Goal: Information Seeking & Learning: Learn about a topic

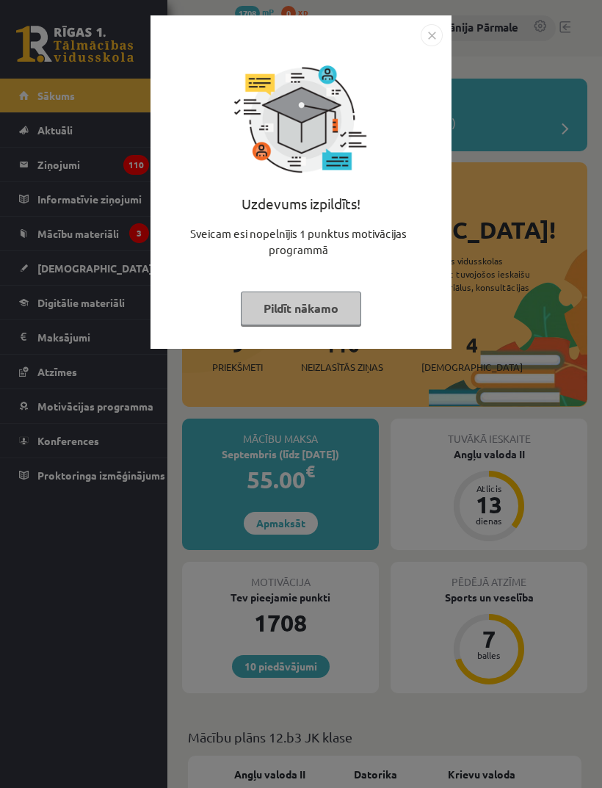
click at [423, 46] on img "Close" at bounding box center [432, 35] width 22 height 22
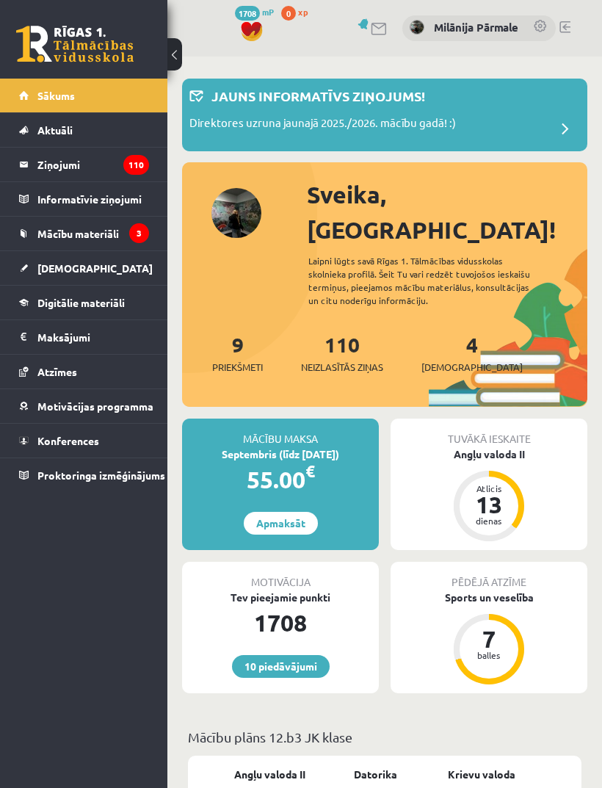
click at [508, 447] on div "Angļu valoda II" at bounding box center [489, 454] width 197 height 15
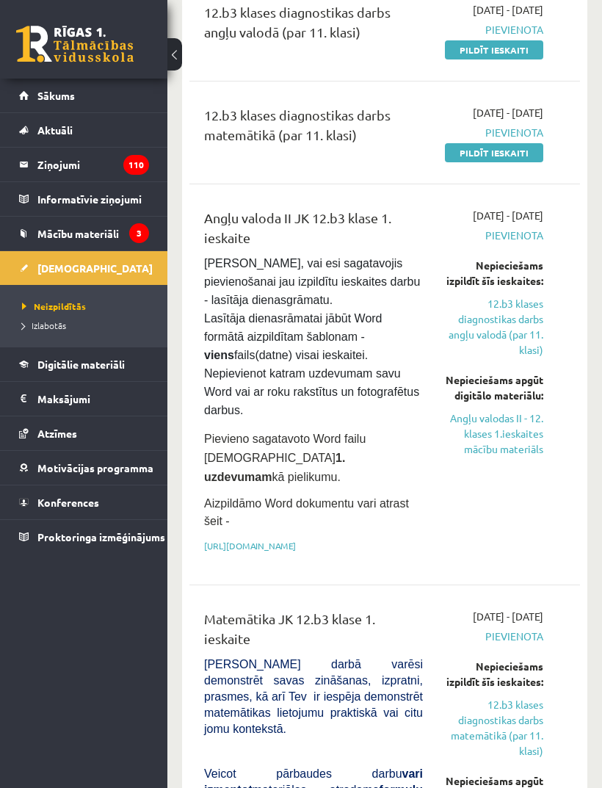
scroll to position [201, 0]
click at [512, 456] on link "Angļu valodas II - 12. klases 1.ieskaites mācību materiāls" at bounding box center [494, 433] width 98 height 46
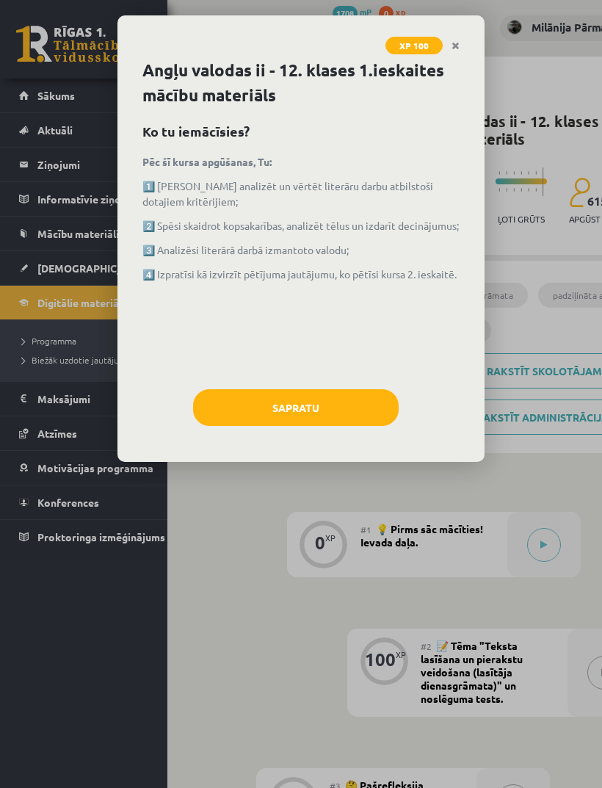
click at [322, 400] on button "Sapratu" at bounding box center [296, 407] width 206 height 37
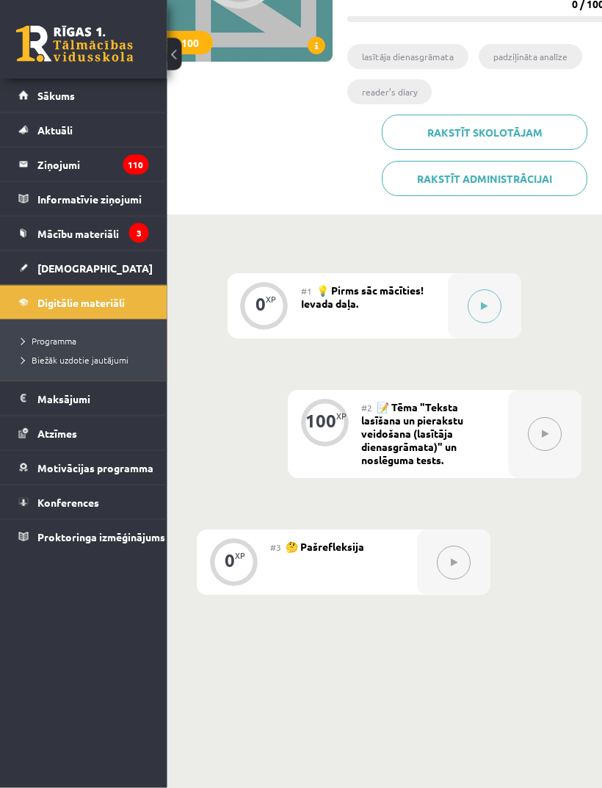
click at [480, 306] on button at bounding box center [486, 307] width 34 height 34
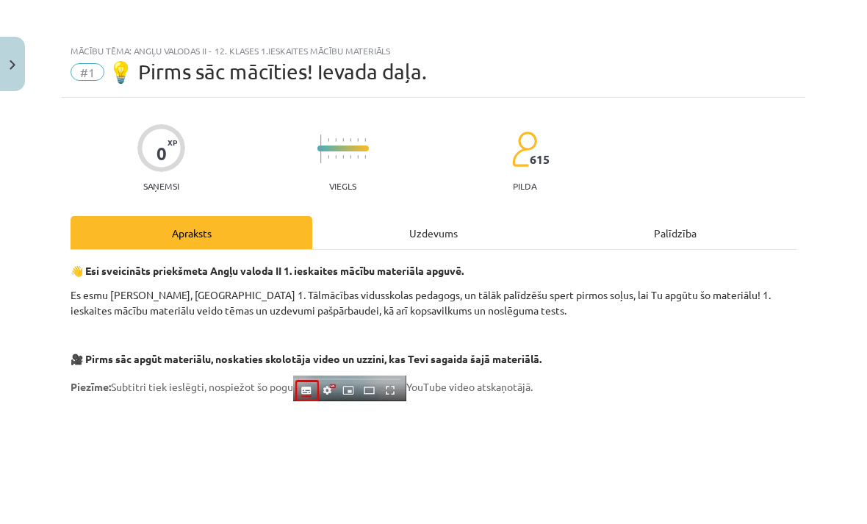
click at [435, 217] on div "Uzdevums" at bounding box center [433, 232] width 242 height 33
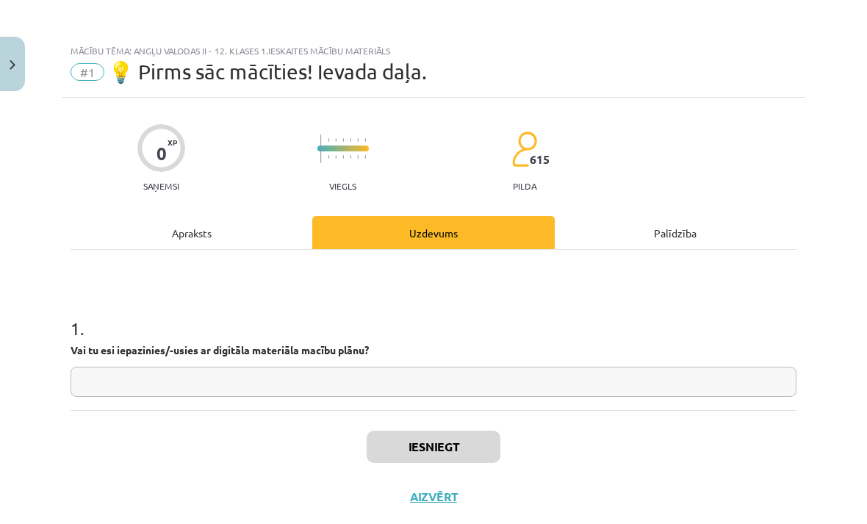
click at [430, 241] on div "Uzdevums" at bounding box center [433, 232] width 242 height 33
click at [425, 367] on input "text" at bounding box center [434, 382] width 726 height 30
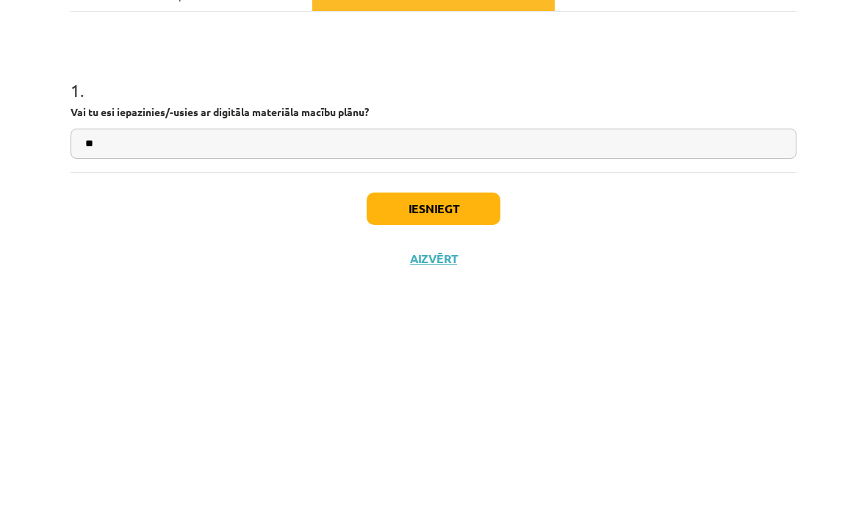
type input "**"
click at [433, 430] on button "Iesniegt" at bounding box center [434, 446] width 134 height 32
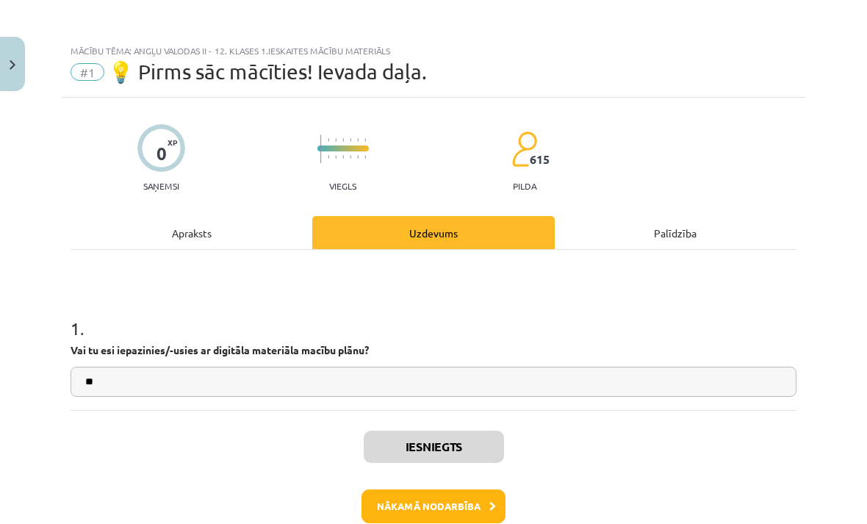
click at [442, 489] on button "Nākamā nodarbība" at bounding box center [433, 506] width 144 height 34
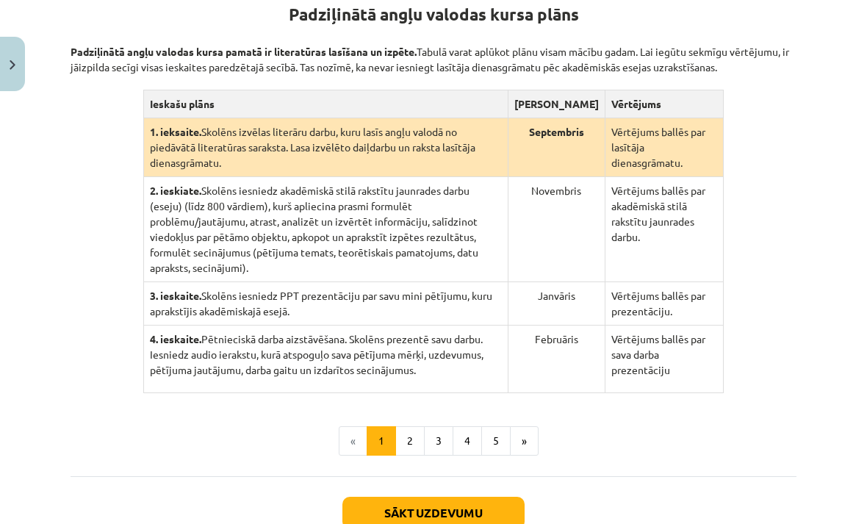
scroll to position [0, 0]
click at [416, 455] on button "2" at bounding box center [409, 440] width 29 height 29
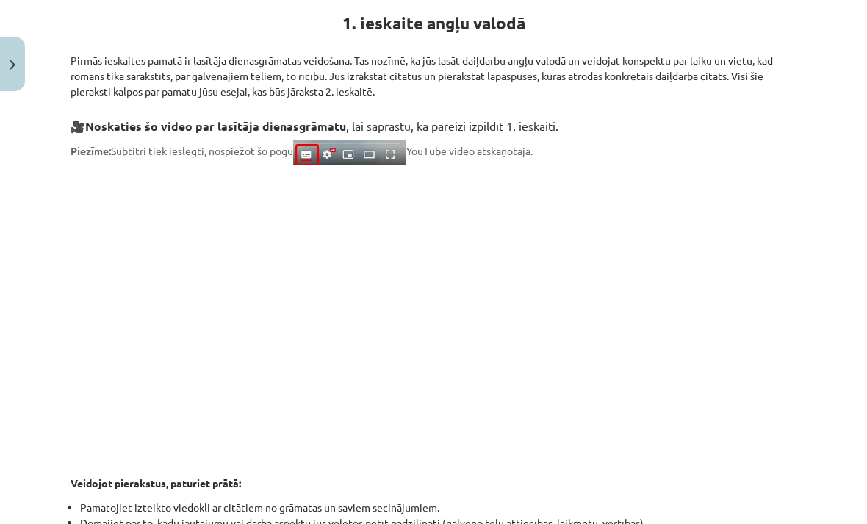
scroll to position [287, 0]
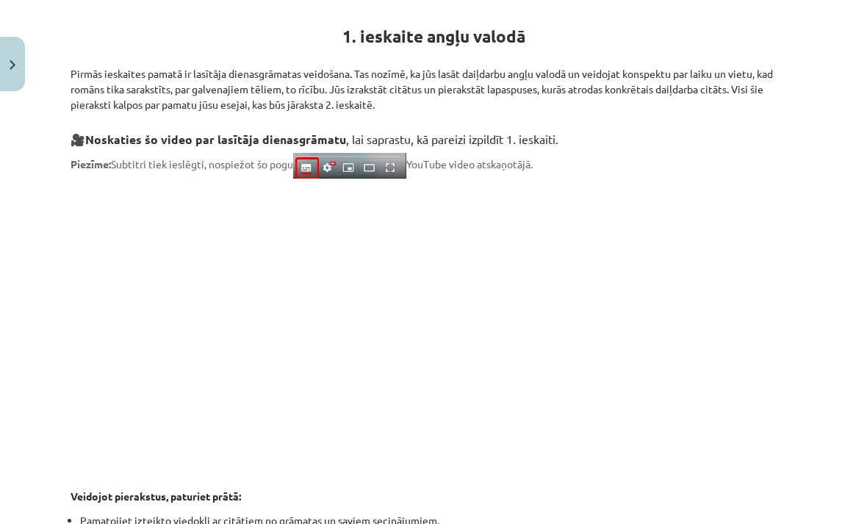
click at [602, 452] on p at bounding box center [434, 321] width 726 height 268
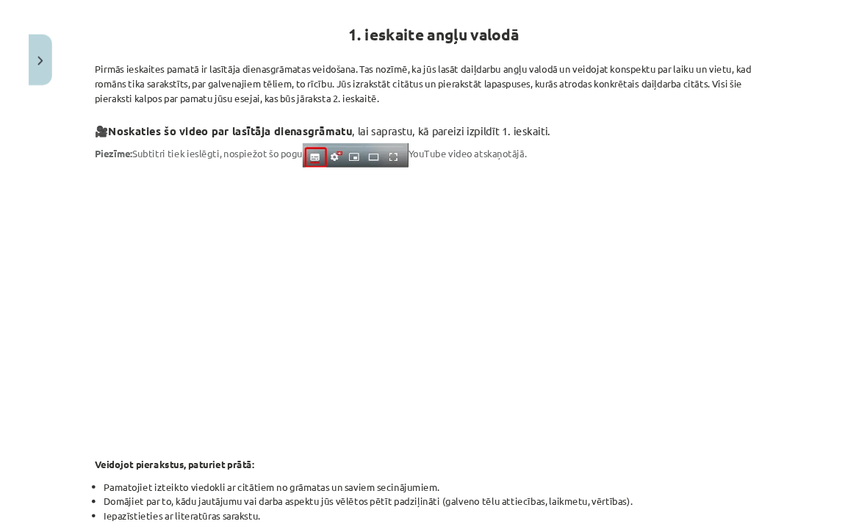
scroll to position [394, 0]
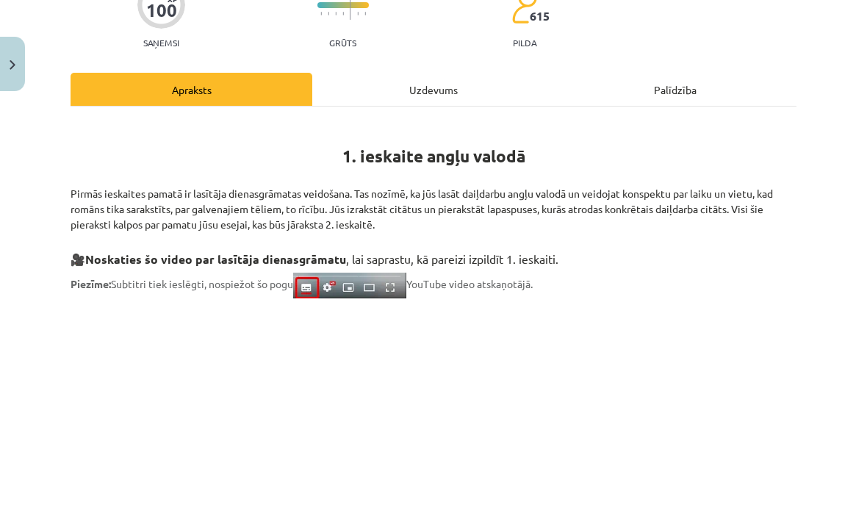
click at [464, 96] on div "Uzdevums" at bounding box center [433, 89] width 242 height 33
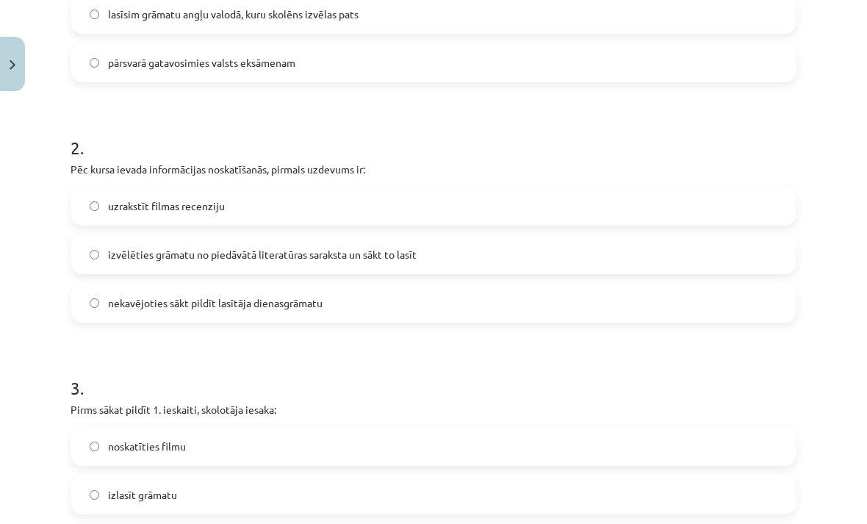
scroll to position [493, 0]
click at [218, 260] on span "izvēlēties grāmatu no piedāvātā literatūras saraksta un sākt to lasīt" at bounding box center [262, 254] width 309 height 15
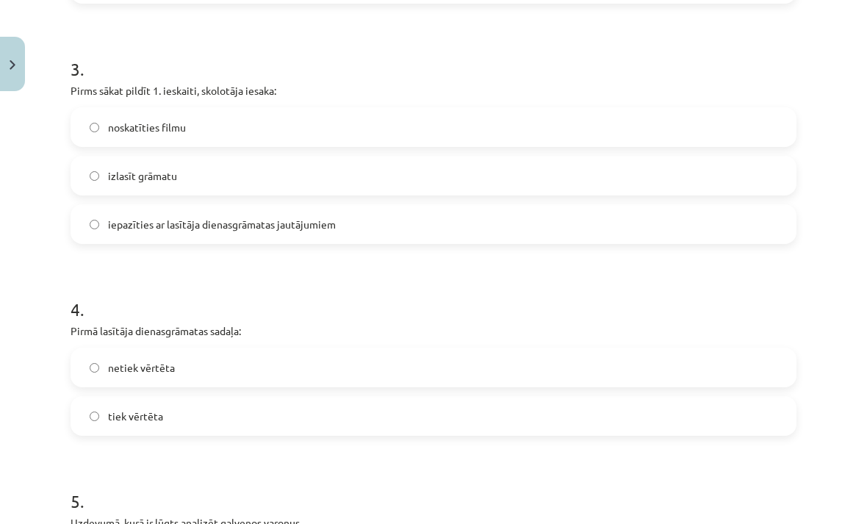
scroll to position [812, 0]
click at [233, 228] on span "iepazīties ar lasītāja dienasgrāmatas jautājumiem" at bounding box center [222, 223] width 228 height 15
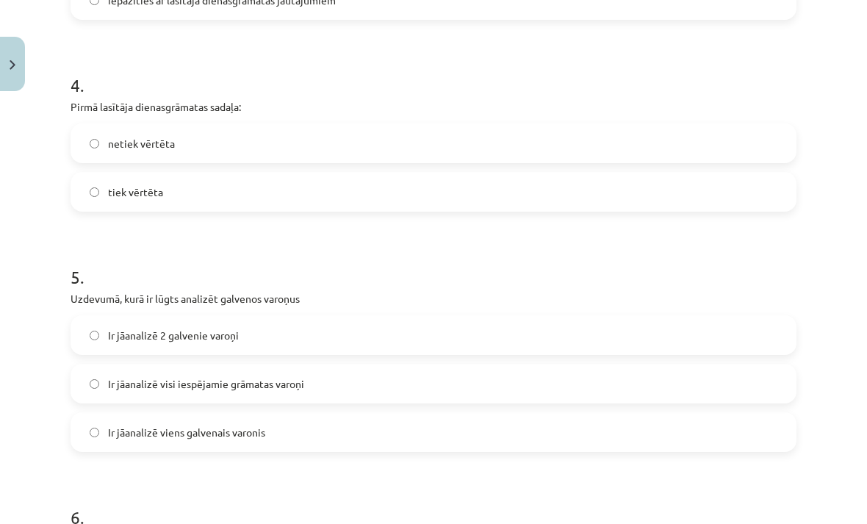
scroll to position [1041, 0]
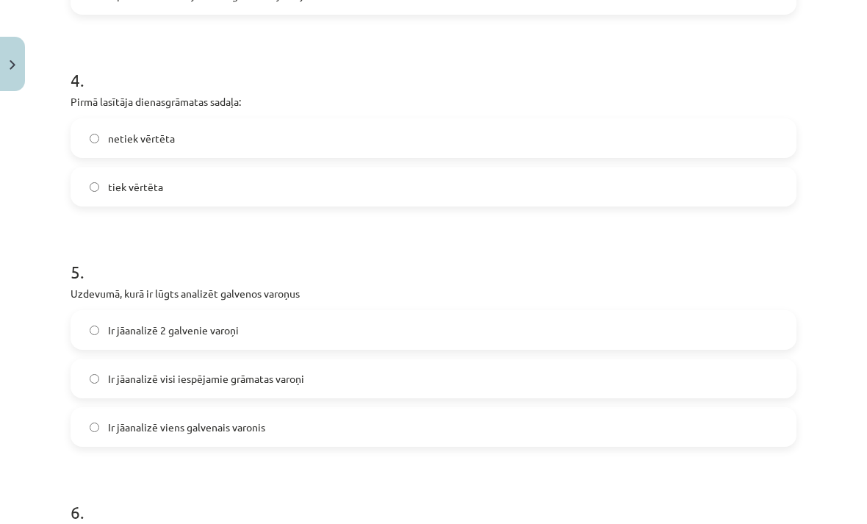
click at [282, 200] on label "tiek vērtēta" at bounding box center [433, 186] width 723 height 37
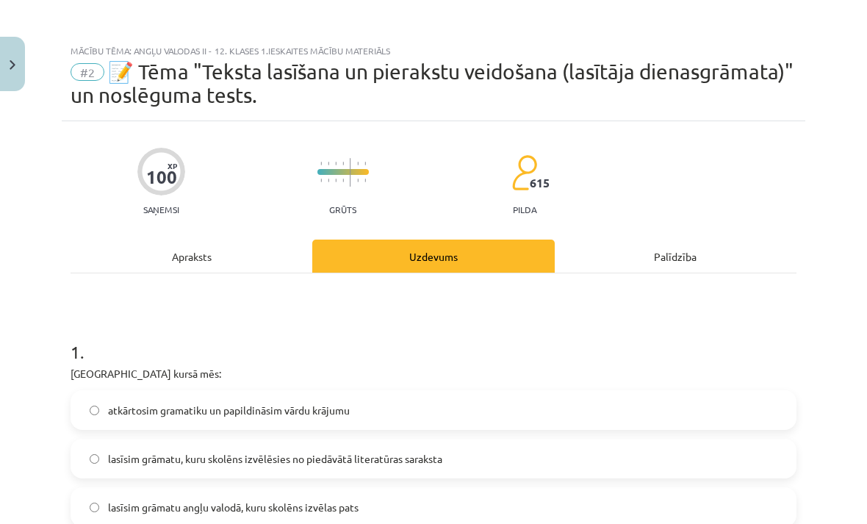
scroll to position [0, 0]
click at [232, 256] on div "Apraksts" at bounding box center [192, 255] width 242 height 33
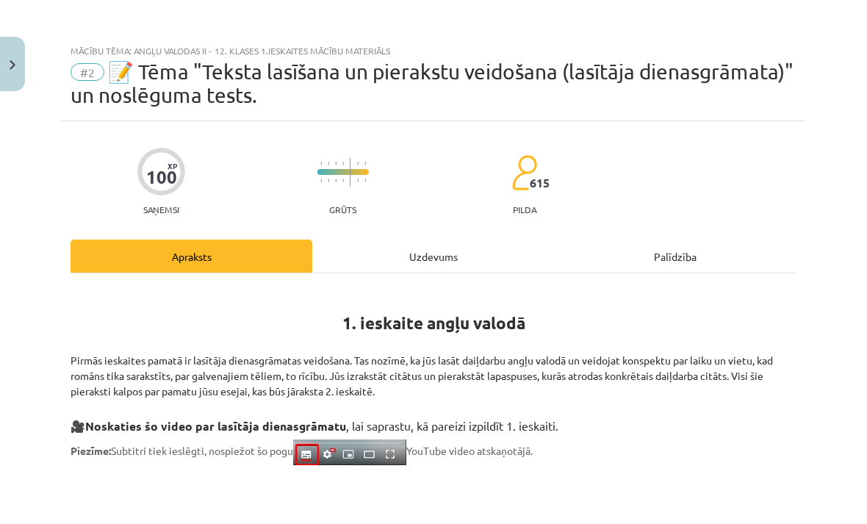
click at [425, 256] on div "Uzdevums" at bounding box center [433, 255] width 242 height 33
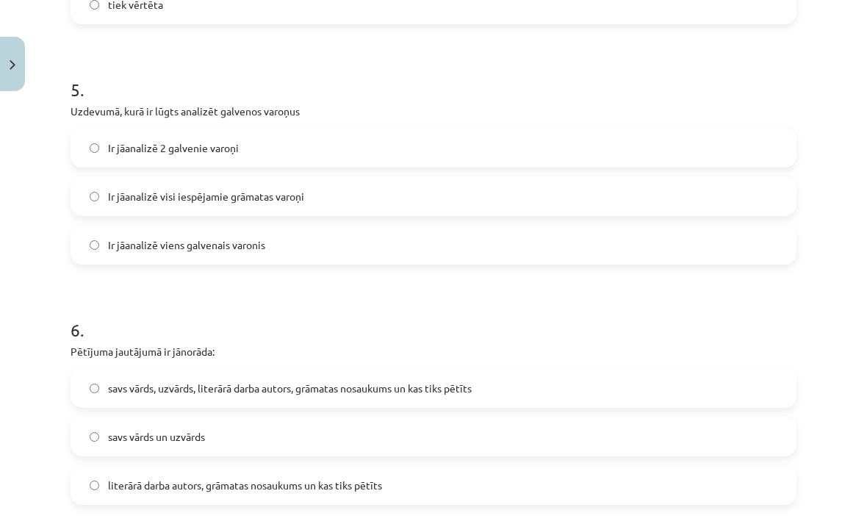
scroll to position [1222, 0]
click at [306, 164] on label "Ir jāanalizē 2 galvenie varoņi" at bounding box center [433, 148] width 723 height 37
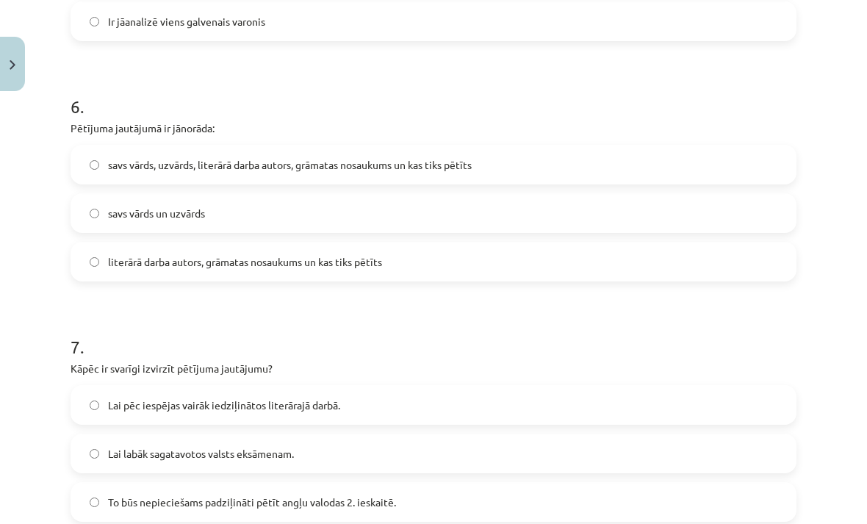
scroll to position [1453, 0]
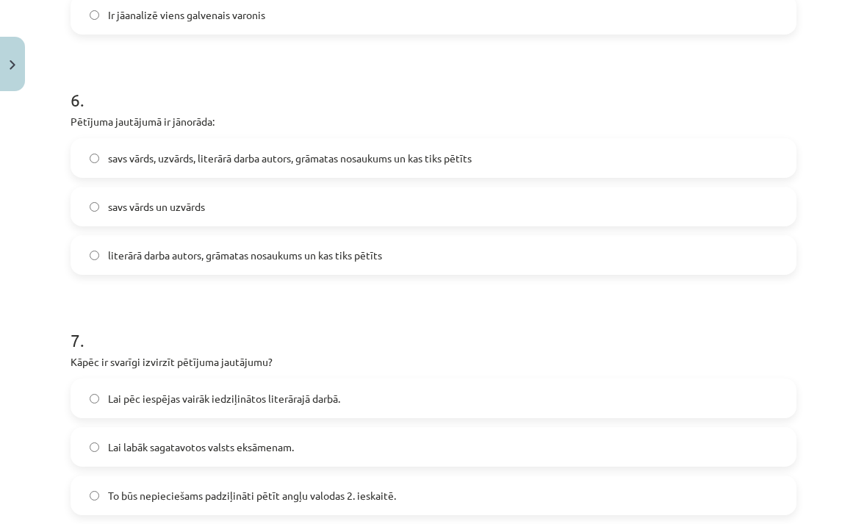
click at [480, 165] on label "savs vārds, uzvārds, literārā darba autors, grāmatas nosaukums un kas tiks pētī…" at bounding box center [433, 158] width 723 height 37
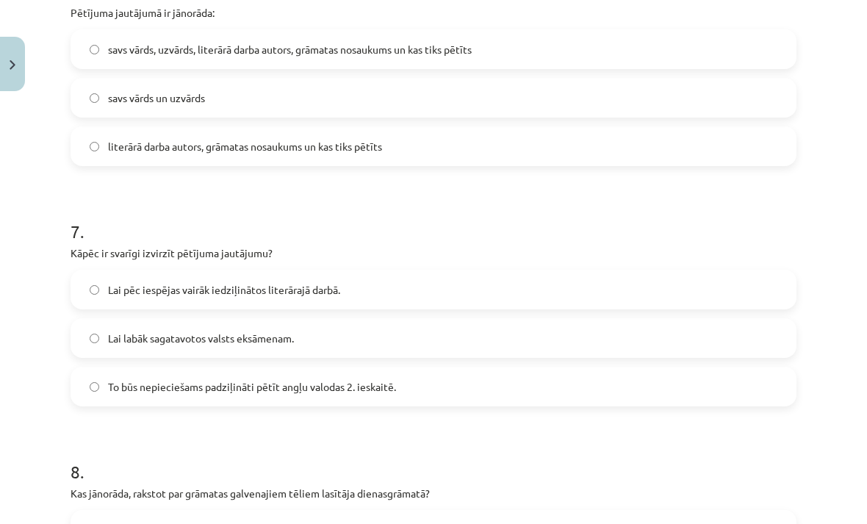
scroll to position [1563, 0]
click at [337, 153] on span "literārā darba autors, grāmatas nosaukums un kas tiks pētīts" at bounding box center [245, 145] width 274 height 15
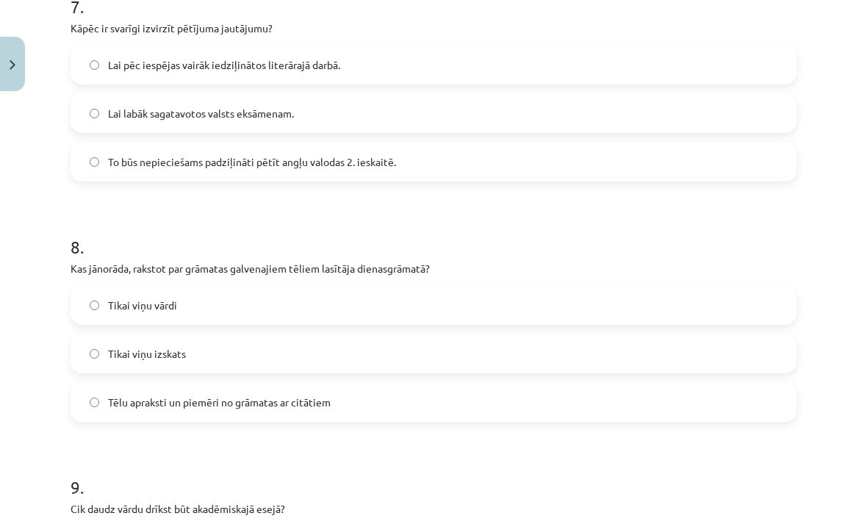
scroll to position [1787, 0]
click at [397, 62] on label "Lai pēc iespējas vairāk iedziļinātos literārajā darbā." at bounding box center [433, 64] width 723 height 37
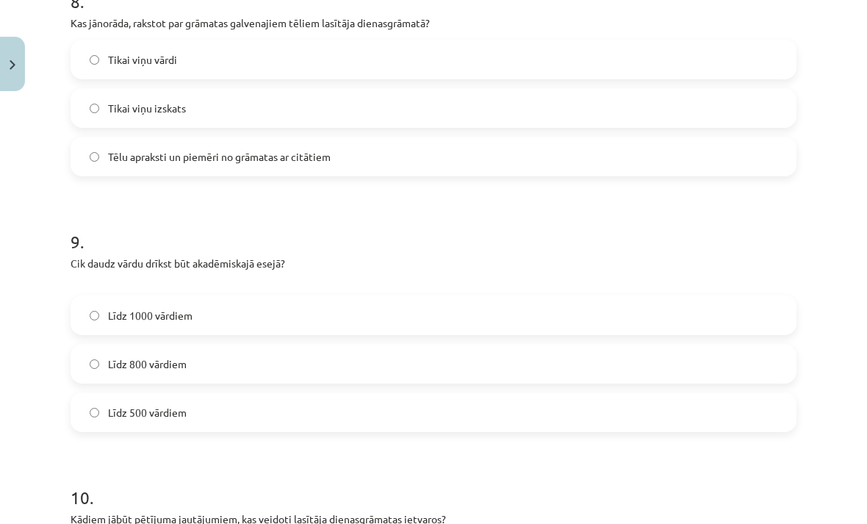
scroll to position [2028, 0]
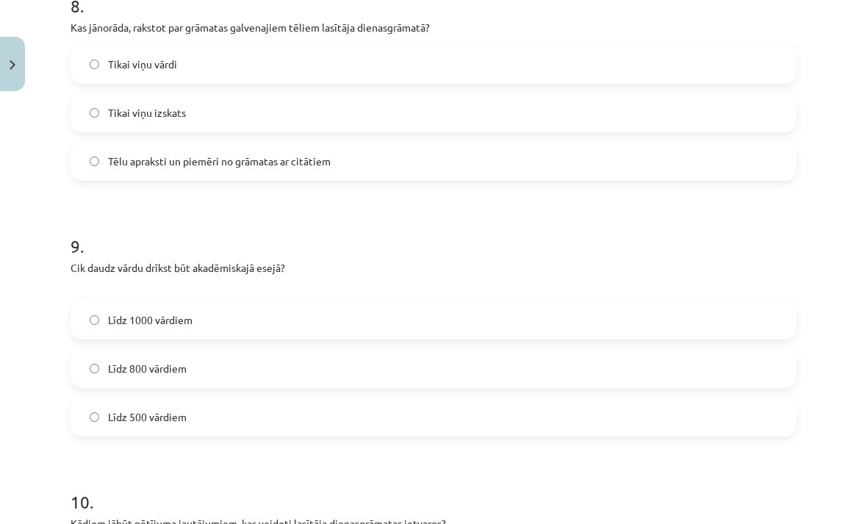
click at [425, 174] on label "Tēlu apraksti un piemēri no grāmatas ar citātiem" at bounding box center [433, 161] width 723 height 37
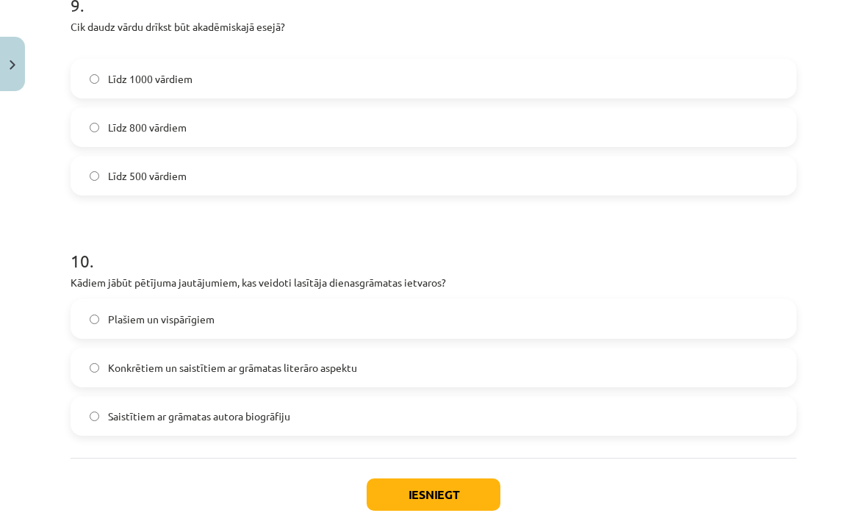
scroll to position [2266, 0]
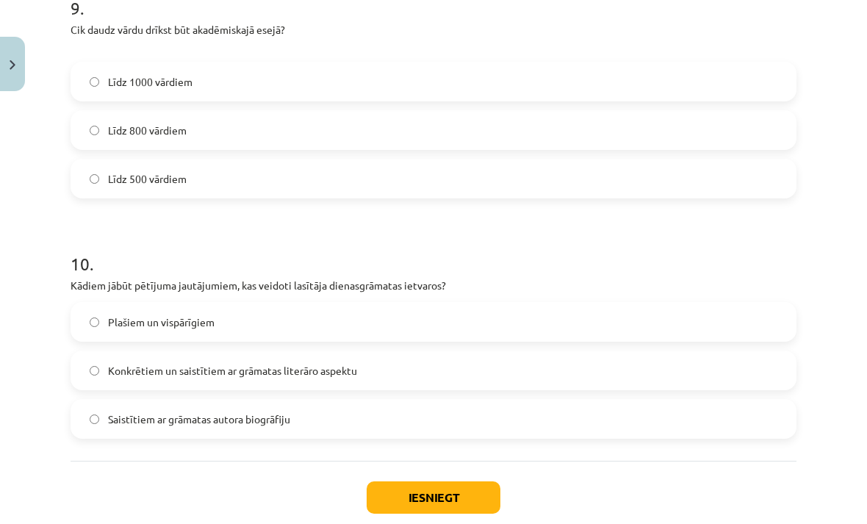
click at [336, 134] on label "Līdz 800 vārdiem" at bounding box center [433, 130] width 723 height 37
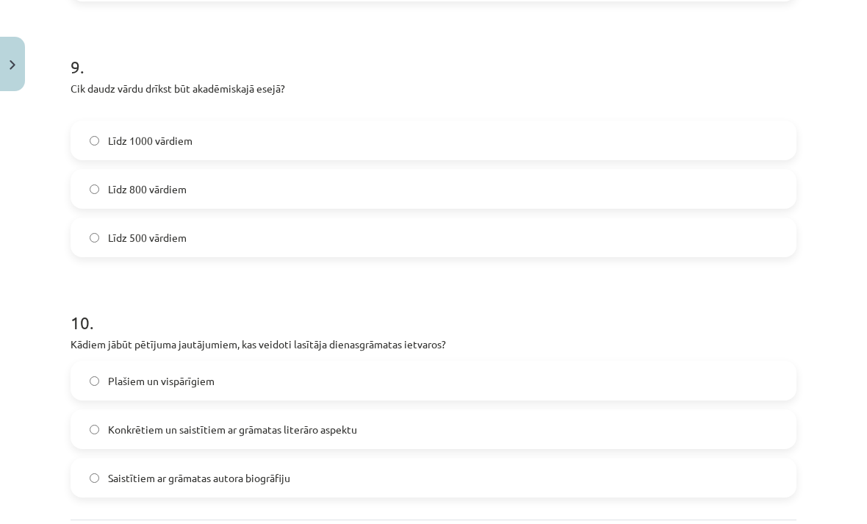
scroll to position [2207, 0]
click at [345, 140] on label "Līdz 1000 vārdiem" at bounding box center [433, 140] width 723 height 37
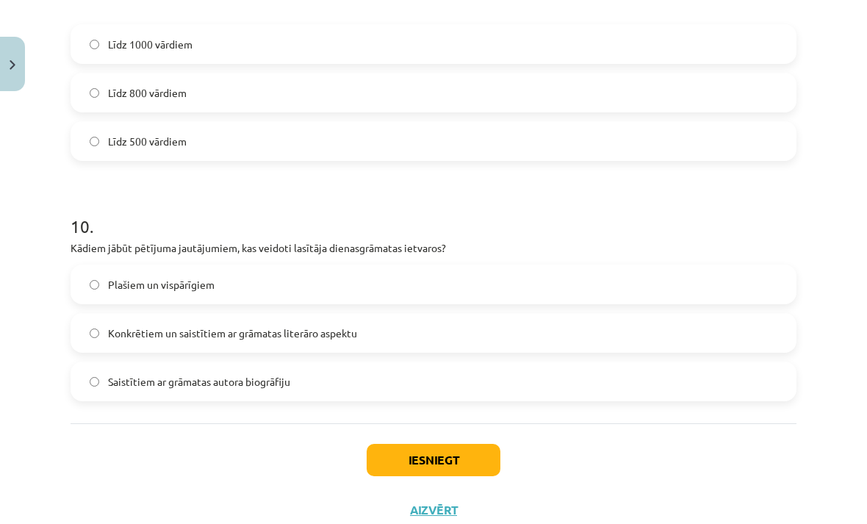
scroll to position [2302, 0]
click at [332, 125] on label "Līdz 500 vārdiem" at bounding box center [433, 141] width 723 height 37
click at [356, 94] on label "Līdz 800 vārdiem" at bounding box center [433, 93] width 723 height 37
click at [386, 54] on label "Līdz 1000 vārdiem" at bounding box center [433, 44] width 723 height 37
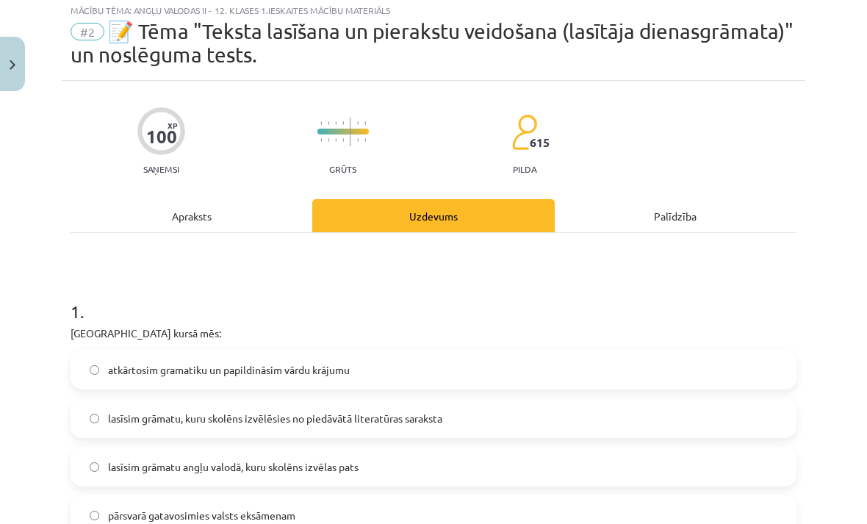
click at [256, 209] on div "Apraksts" at bounding box center [192, 215] width 242 height 33
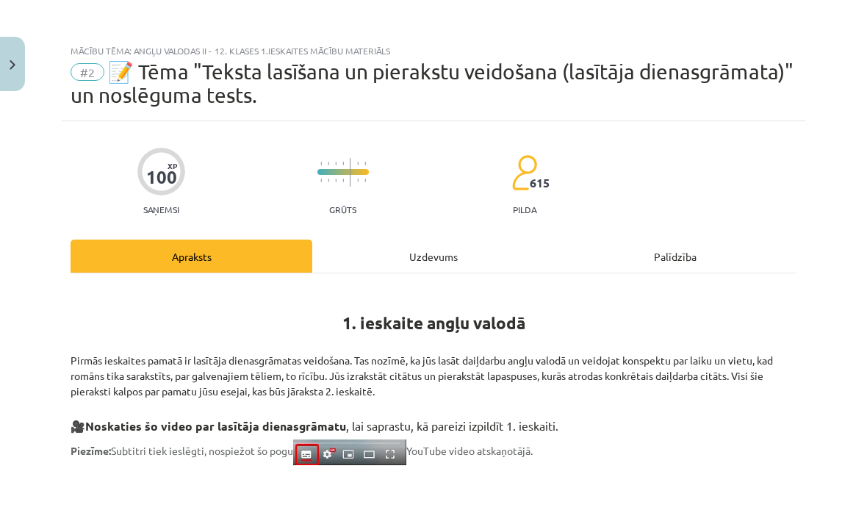
scroll to position [0, 0]
click at [439, 255] on div "Uzdevums" at bounding box center [433, 255] width 242 height 33
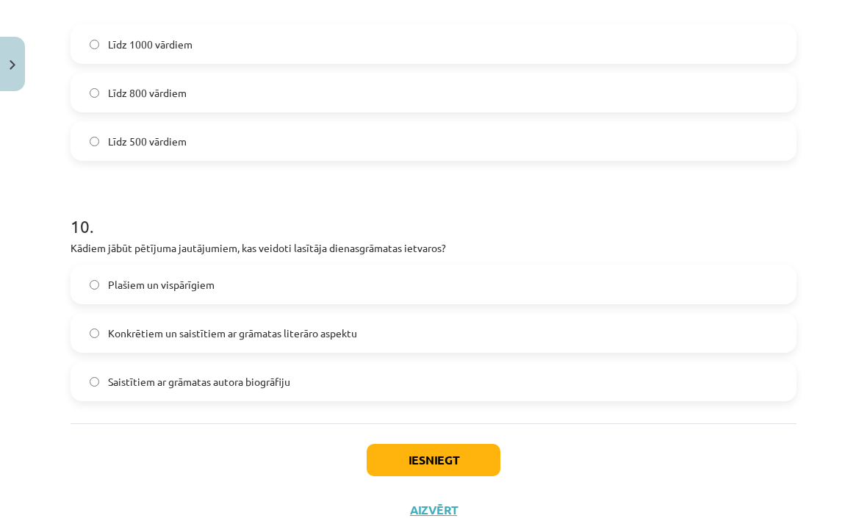
scroll to position [2302, 0]
click at [398, 339] on label "Konkrētiem un saistītiem ar grāmatas literāro aspektu" at bounding box center [433, 333] width 723 height 37
click at [436, 446] on button "Iesniegt" at bounding box center [434, 460] width 134 height 32
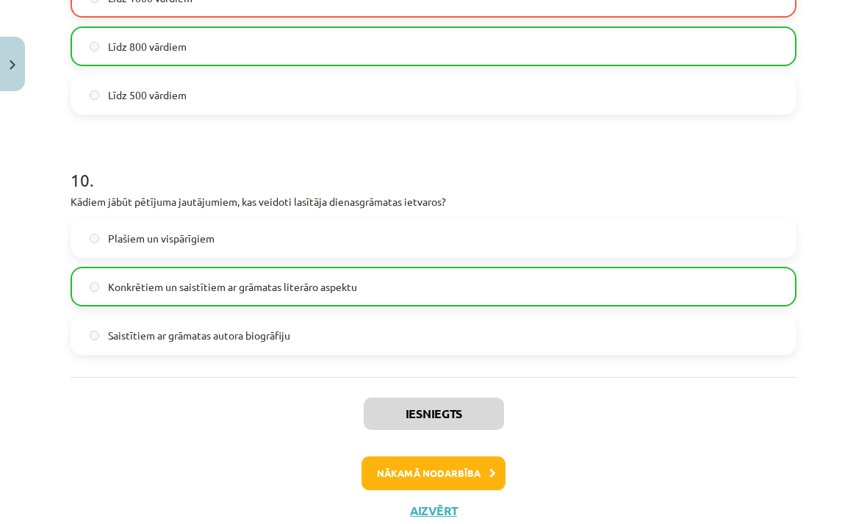
scroll to position [2349, 0]
click at [473, 476] on button "Nākamā nodarbība" at bounding box center [433, 474] width 144 height 34
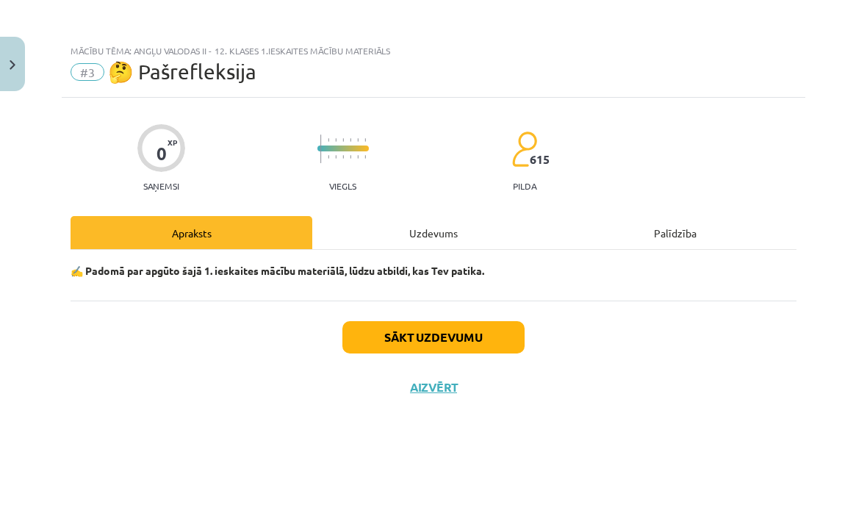
scroll to position [0, 0]
click at [475, 343] on button "Sākt uzdevumu" at bounding box center [433, 337] width 182 height 32
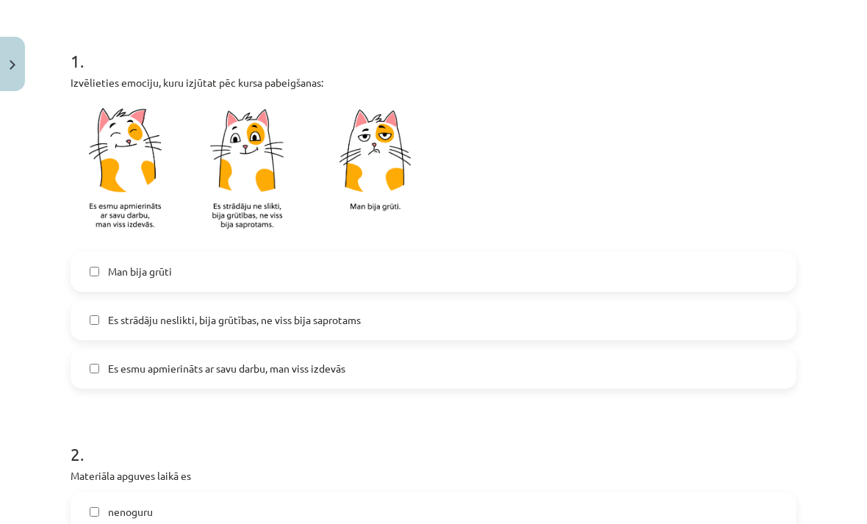
scroll to position [267, 0]
click at [365, 302] on label "Es strādāju neslikti, bija grūtības, ne viss bija saprotams" at bounding box center [433, 320] width 723 height 37
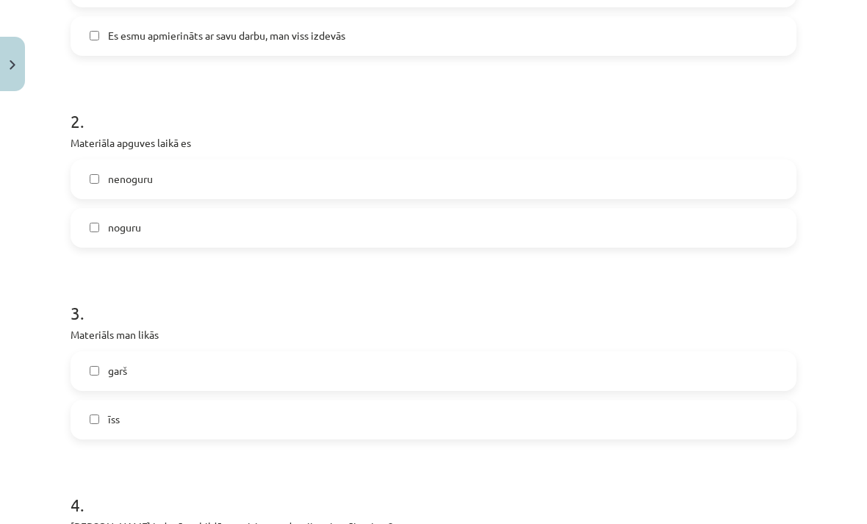
scroll to position [600, 0]
click at [334, 161] on label "nenoguru" at bounding box center [433, 179] width 723 height 37
click at [278, 401] on label "īss" at bounding box center [433, 419] width 723 height 37
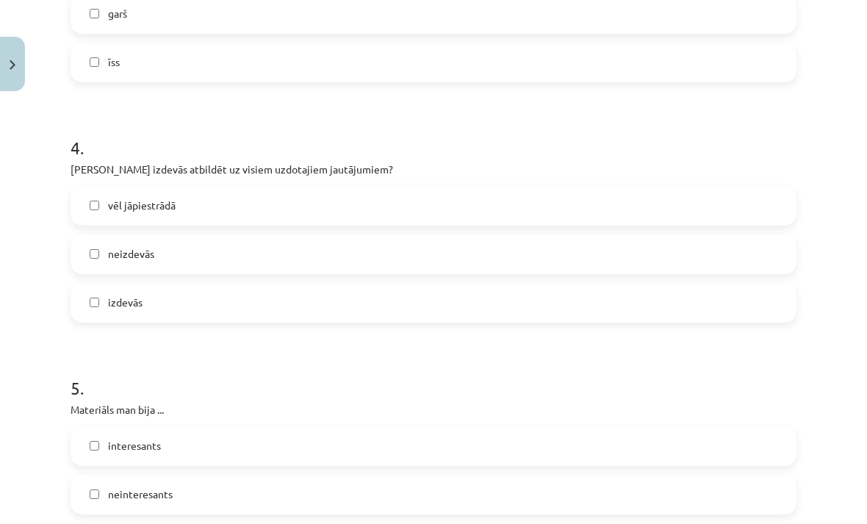
scroll to position [957, 0]
click at [306, 187] on label "vēl jāpiestrādā" at bounding box center [433, 205] width 723 height 37
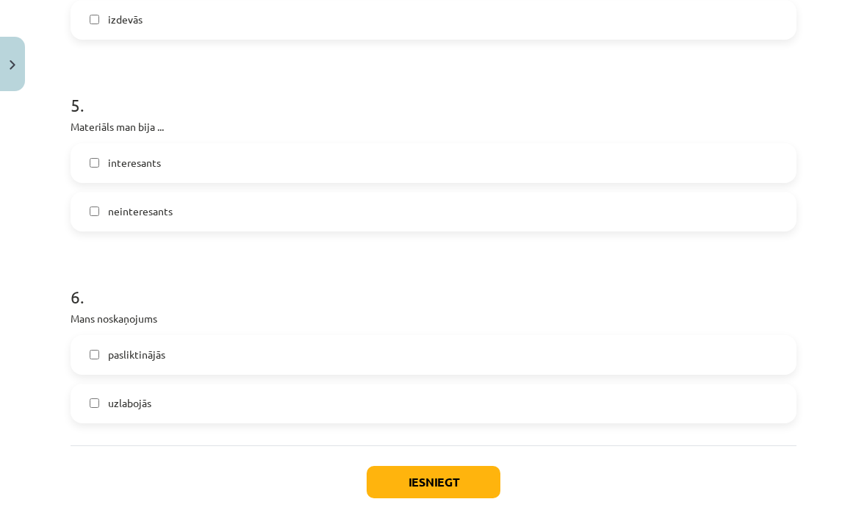
scroll to position [1239, 0]
click at [383, 145] on label "interesants" at bounding box center [433, 163] width 723 height 37
click at [295, 386] on label "uzlabojās" at bounding box center [433, 404] width 723 height 37
click at [453, 466] on button "Iesniegt" at bounding box center [434, 482] width 134 height 32
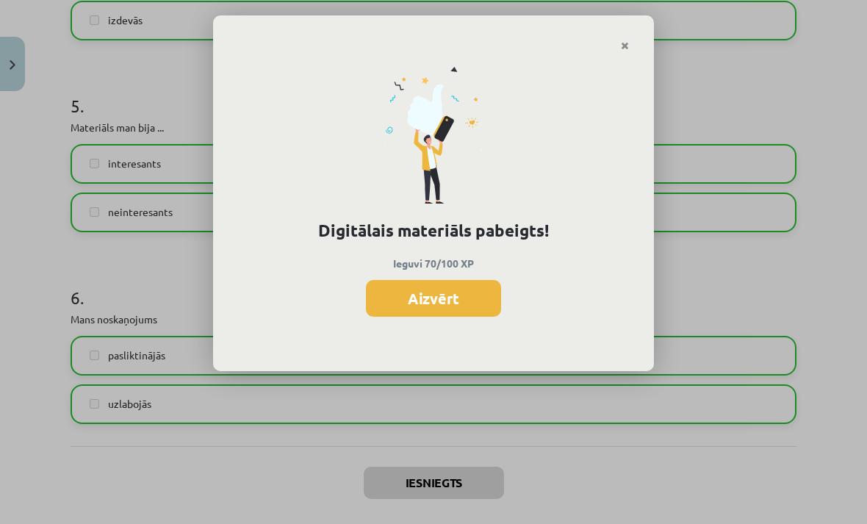
click at [430, 304] on button "Aizvērt" at bounding box center [433, 298] width 135 height 37
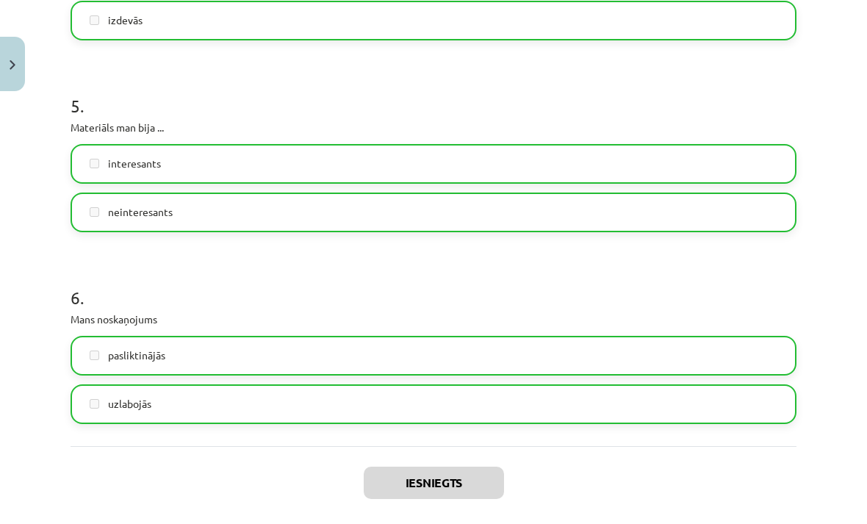
click at [439, 525] on button "Aizvērt" at bounding box center [434, 532] width 56 height 15
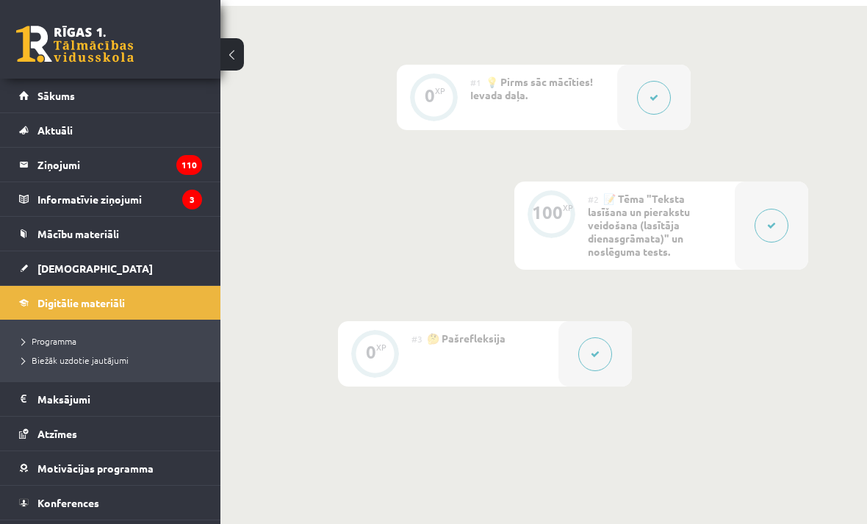
click at [88, 273] on link "[DEMOGRAPHIC_DATA]" at bounding box center [110, 268] width 183 height 34
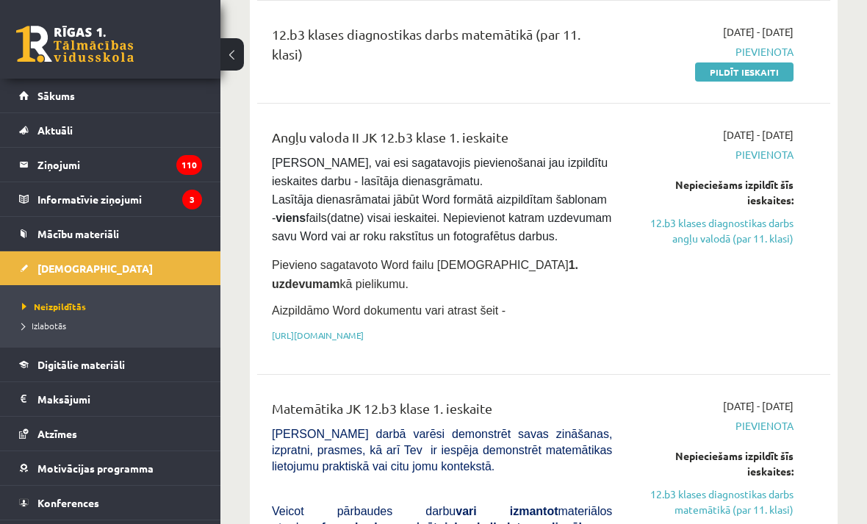
scroll to position [288, 0]
click at [364, 342] on link "[URL][DOMAIN_NAME]" at bounding box center [318, 336] width 92 height 12
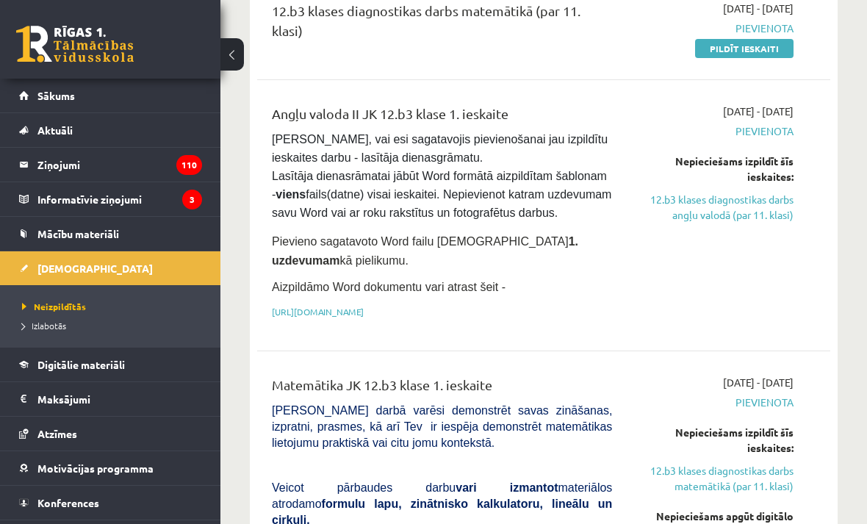
click at [364, 317] on link "[URL][DOMAIN_NAME]" at bounding box center [318, 312] width 92 height 12
click at [136, 283] on link "[DEMOGRAPHIC_DATA]" at bounding box center [110, 268] width 183 height 34
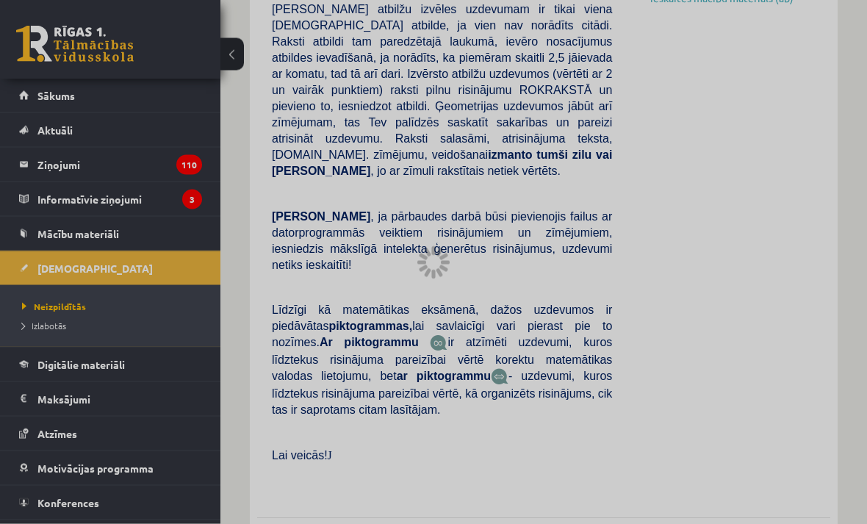
scroll to position [880, 0]
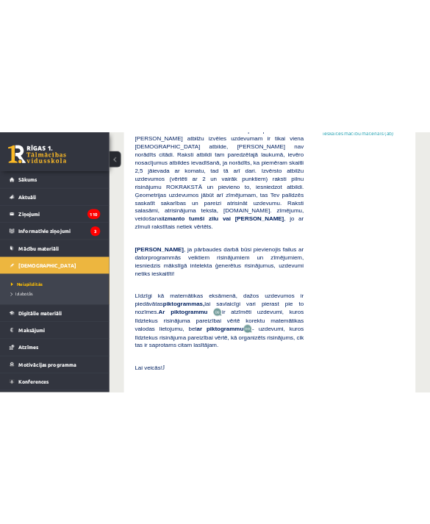
scroll to position [1060, 0]
